Goal: Information Seeking & Learning: Learn about a topic

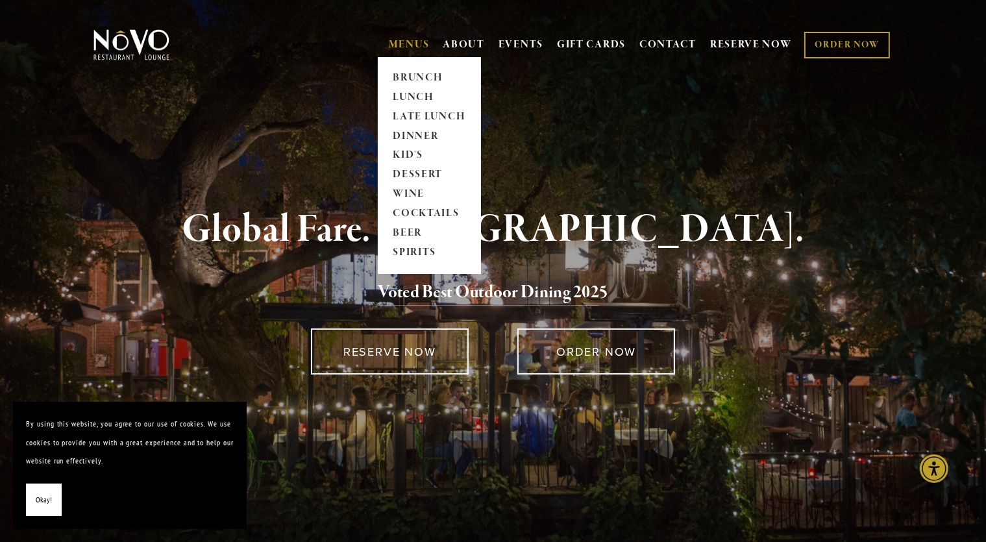
click at [406, 42] on link "MENUS" at bounding box center [409, 44] width 41 height 13
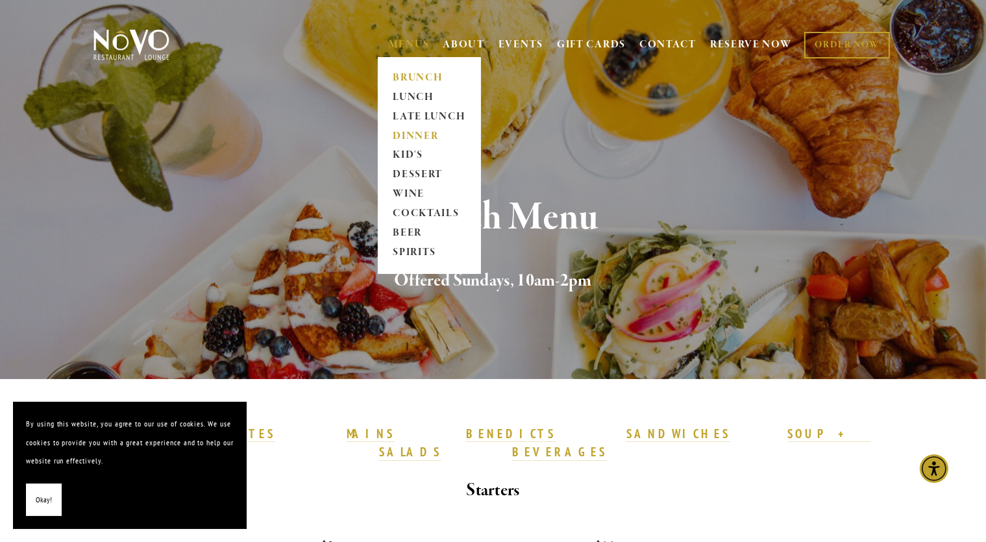
click at [413, 134] on link "DINNER" at bounding box center [429, 136] width 81 height 19
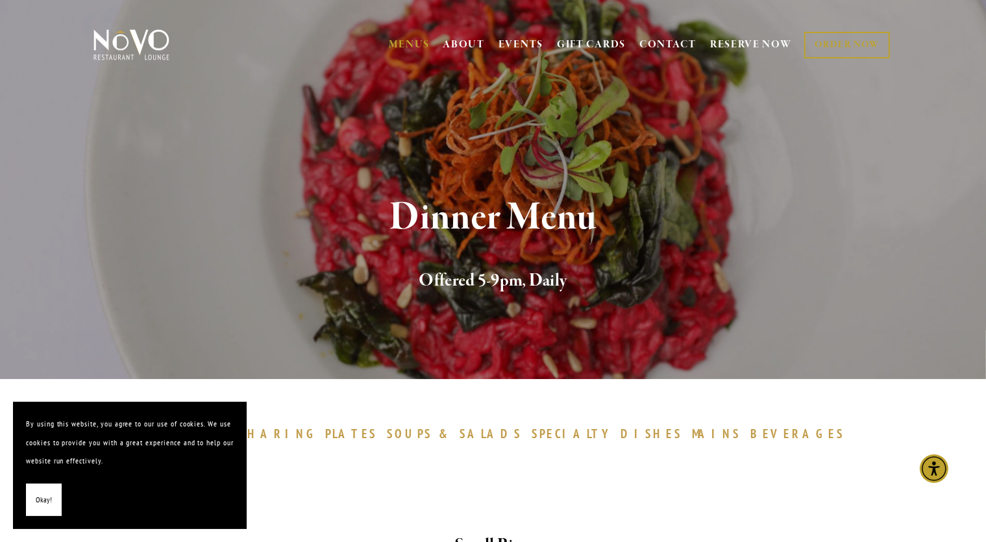
click at [334, 455] on div at bounding box center [493, 465] width 779 height 22
click at [38, 491] on span "Okay!" at bounding box center [44, 500] width 16 height 19
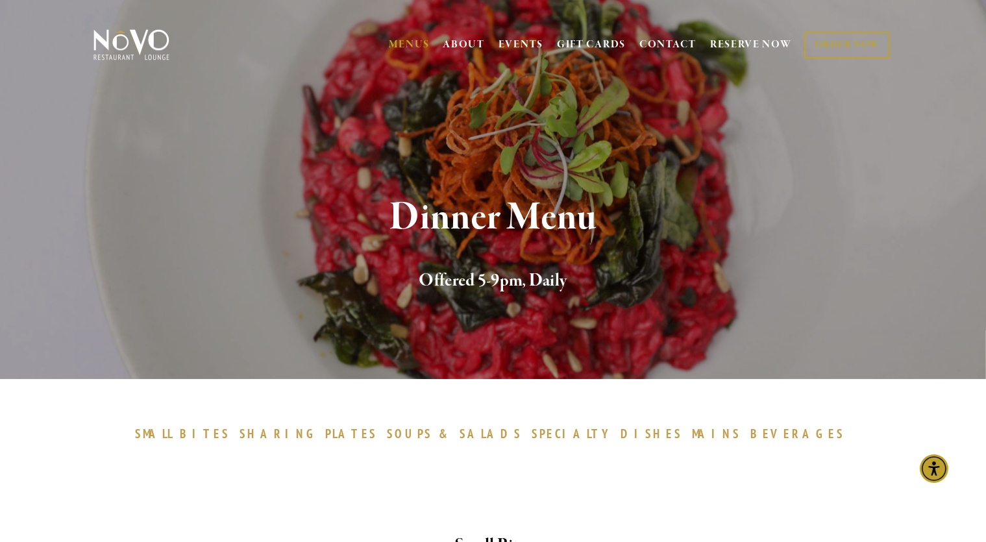
click at [378, 433] on span "PLATES" at bounding box center [351, 434] width 53 height 16
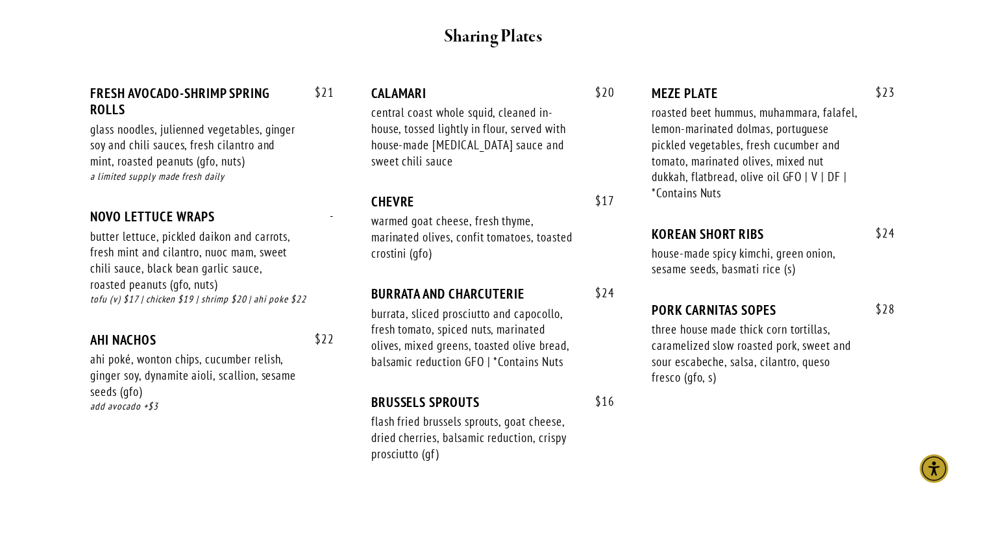
scroll to position [830, 0]
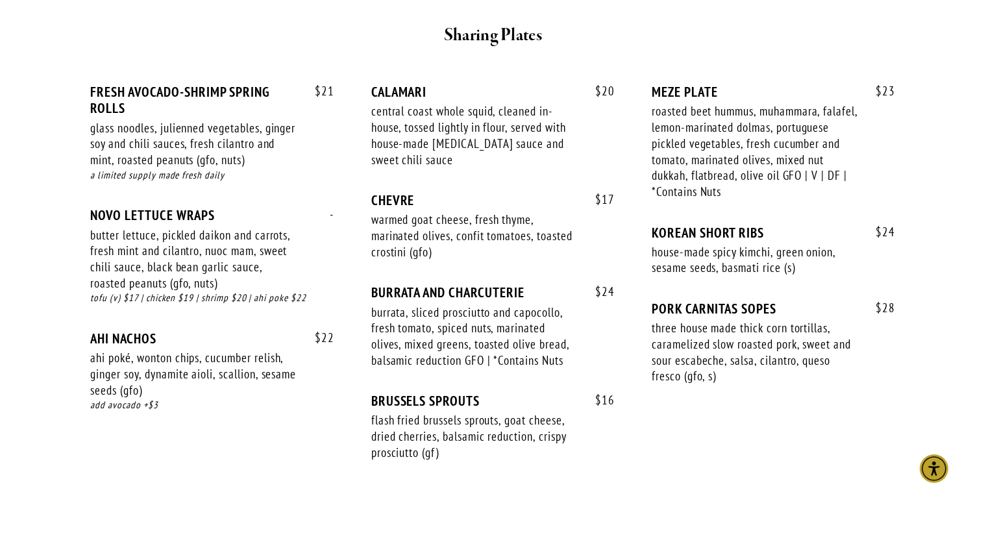
click at [396, 433] on div "flash fried brussels sprouts, goat cheese, dried cherries, balsamic reduction, …" at bounding box center [474, 436] width 206 height 48
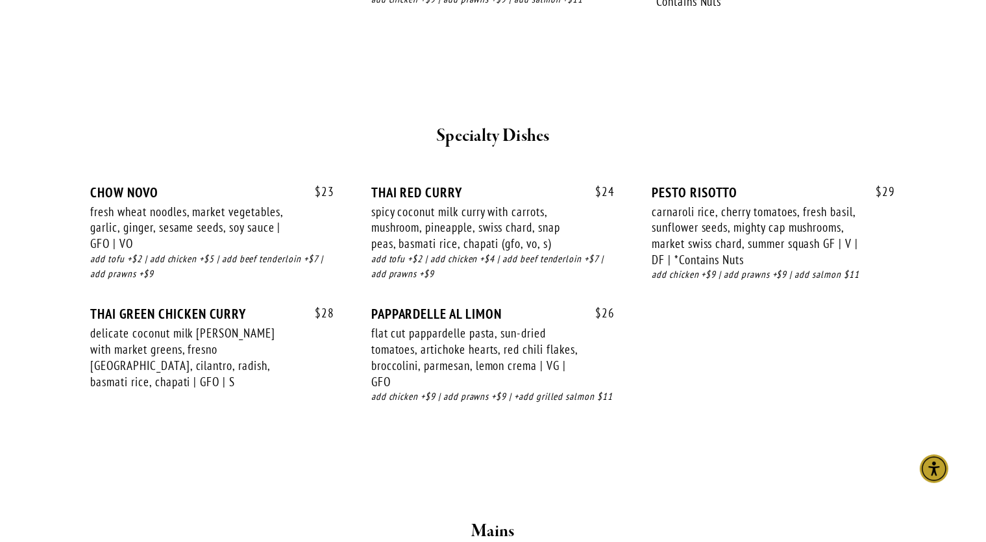
scroll to position [1710, 0]
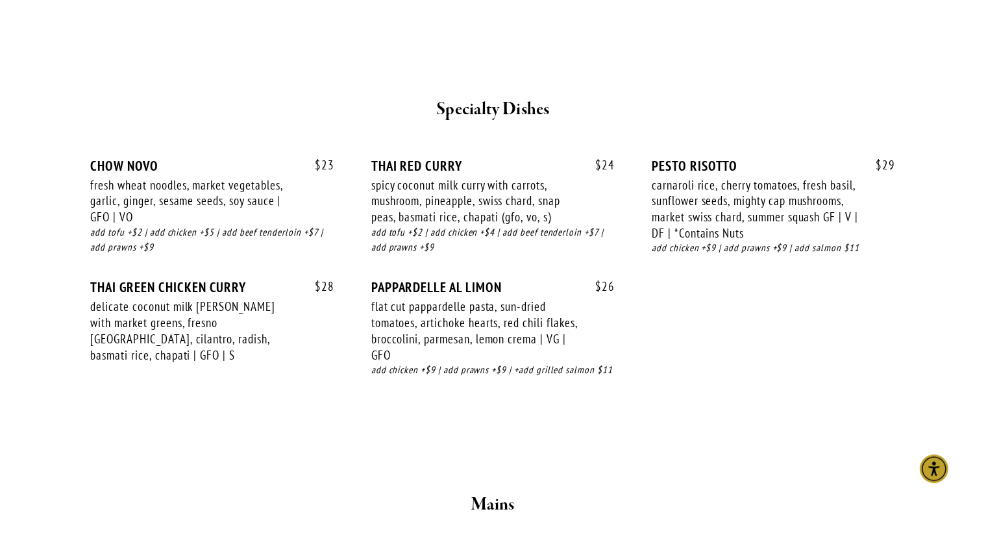
click at [73, 535] on section "SMALL BITES SHARING PLATES SOUPS & SALADS SPECIALTY DISHES MAINS BEVERAGES Smal…" at bounding box center [493, 49] width 934 height 2760
